Goal: Find specific page/section: Find specific page/section

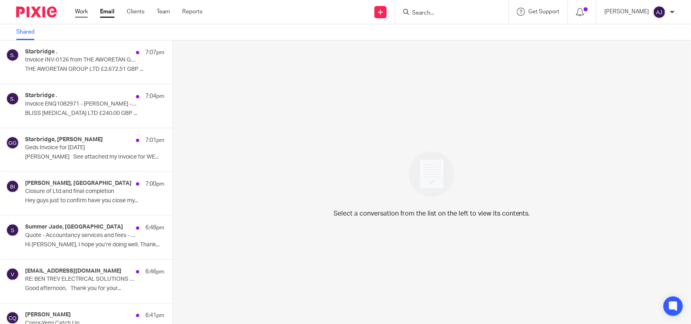
click at [75, 8] on link "Work" at bounding box center [81, 12] width 13 height 8
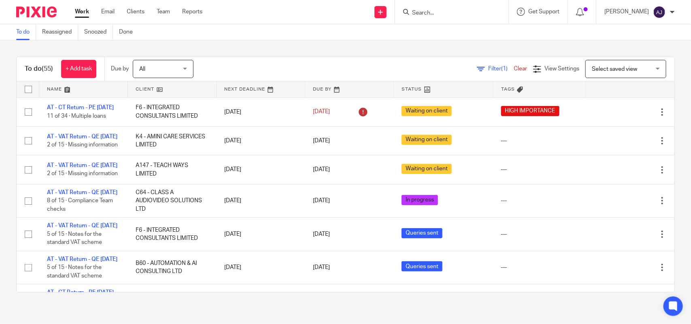
click at [435, 11] on input "Search" at bounding box center [448, 13] width 73 height 7
click at [435, 10] on input "Search" at bounding box center [448, 13] width 73 height 7
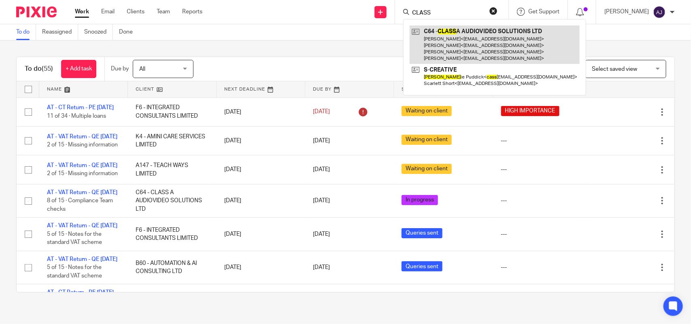
type input "CLASS"
click at [478, 34] on link at bounding box center [495, 45] width 170 height 38
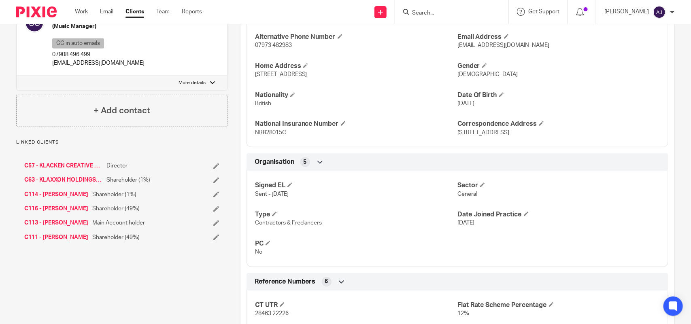
scroll to position [456, 0]
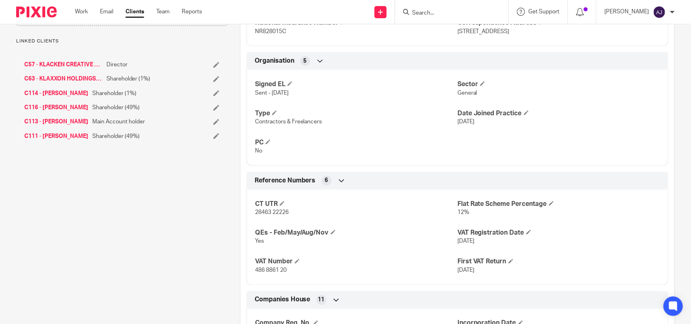
click at [436, 156] on div "Signed EL Sent - 10-02-2025 Sector General Type Contractors & Freelancers Date …" at bounding box center [458, 115] width 422 height 102
